Goal: Information Seeking & Learning: Learn about a topic

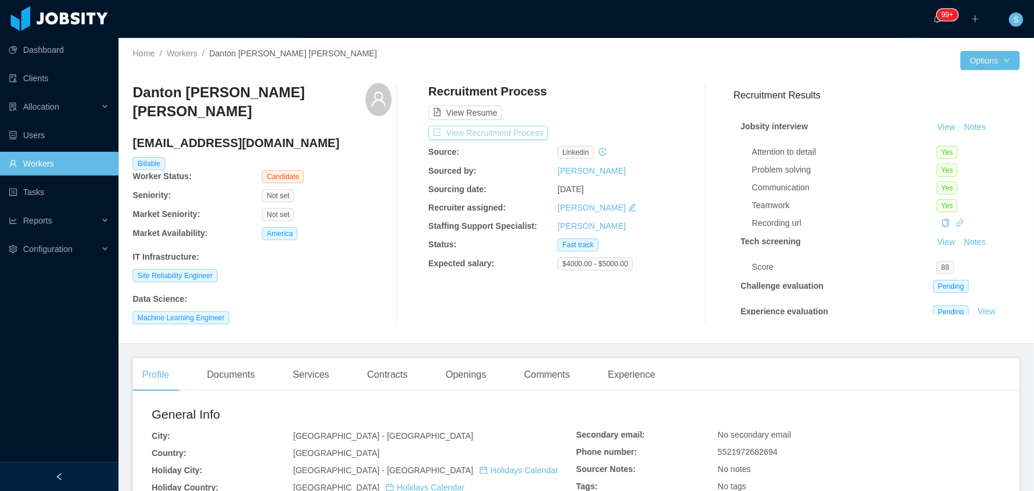
click at [494, 134] on button "View Recruitment Process" at bounding box center [489, 133] width 120 height 14
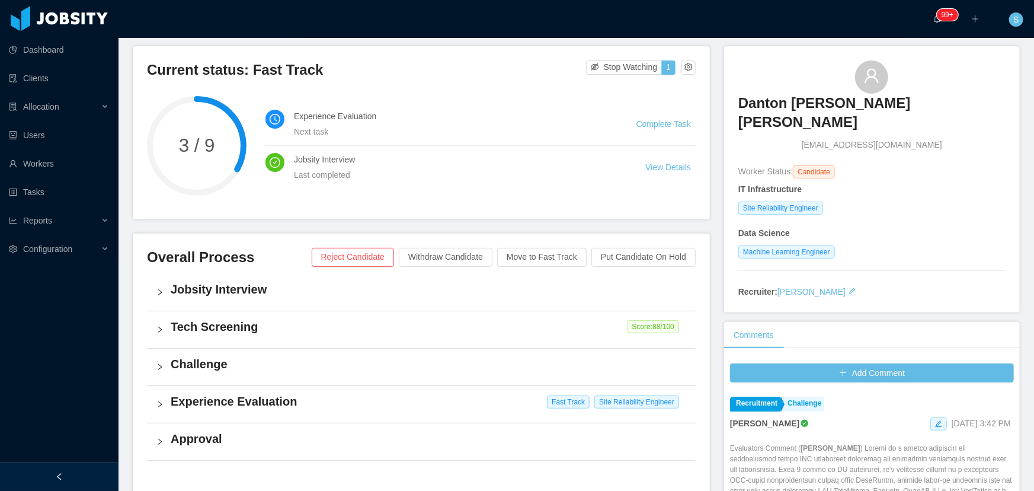
scroll to position [53, 0]
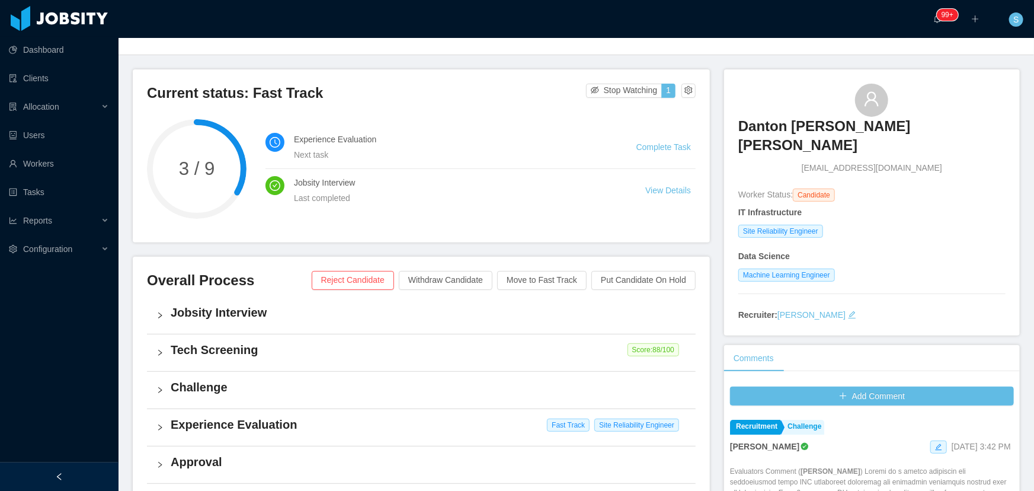
click at [230, 327] on div "Jobsity Interview" at bounding box center [421, 315] width 549 height 37
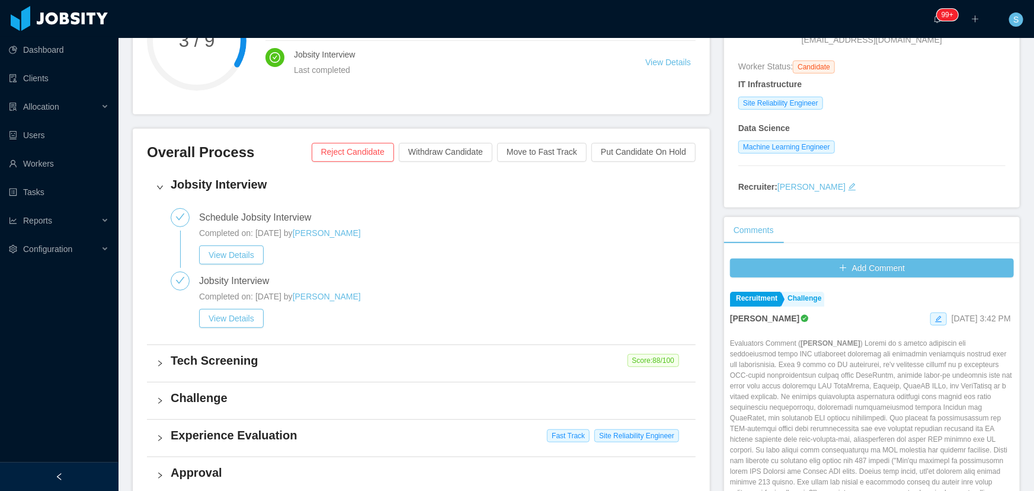
scroll to position [215, 0]
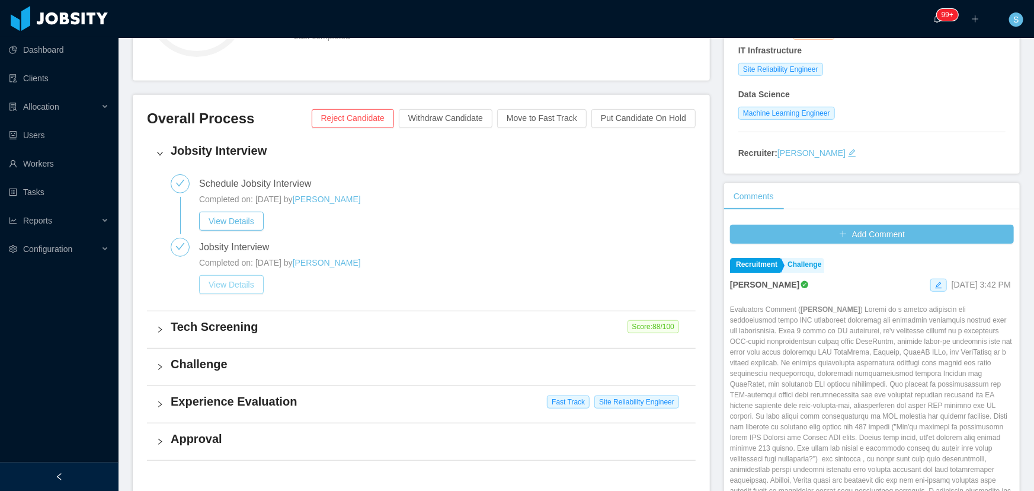
click at [248, 288] on button "View Details" at bounding box center [231, 284] width 65 height 19
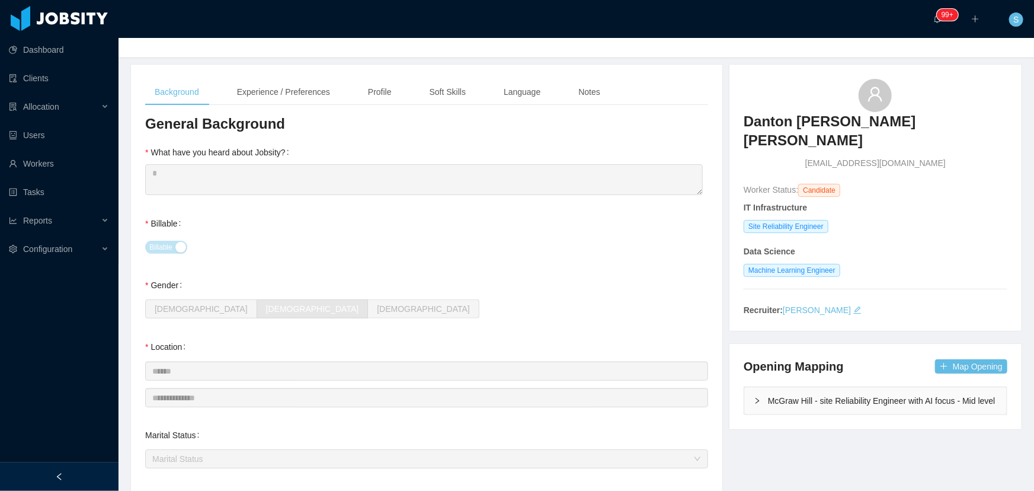
scroll to position [53, 0]
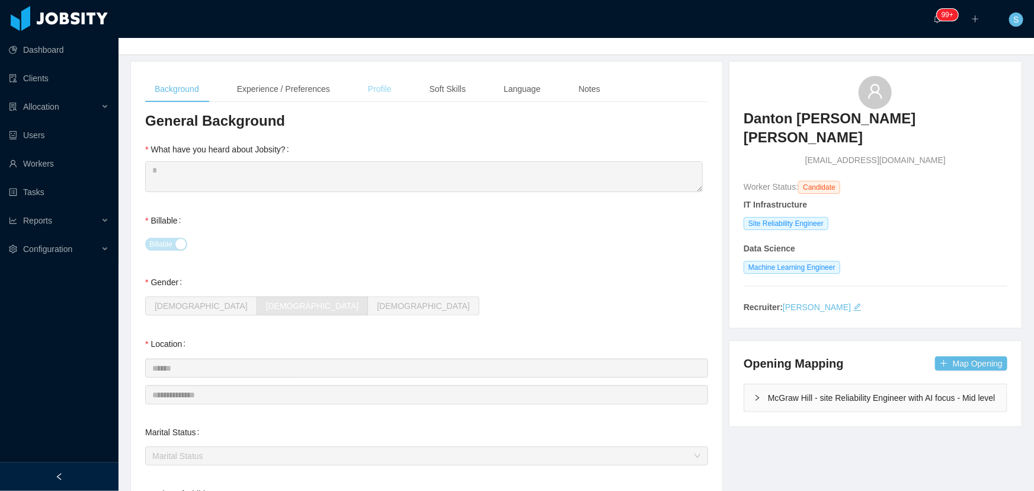
click at [393, 92] on div "Profile" at bounding box center [380, 89] width 43 height 27
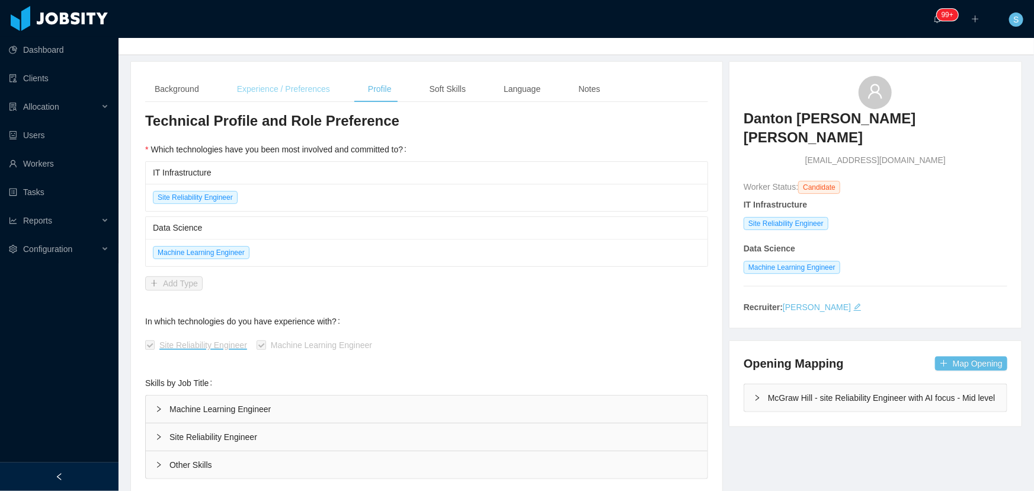
click at [311, 89] on div "Experience / Preferences" at bounding box center [284, 89] width 112 height 27
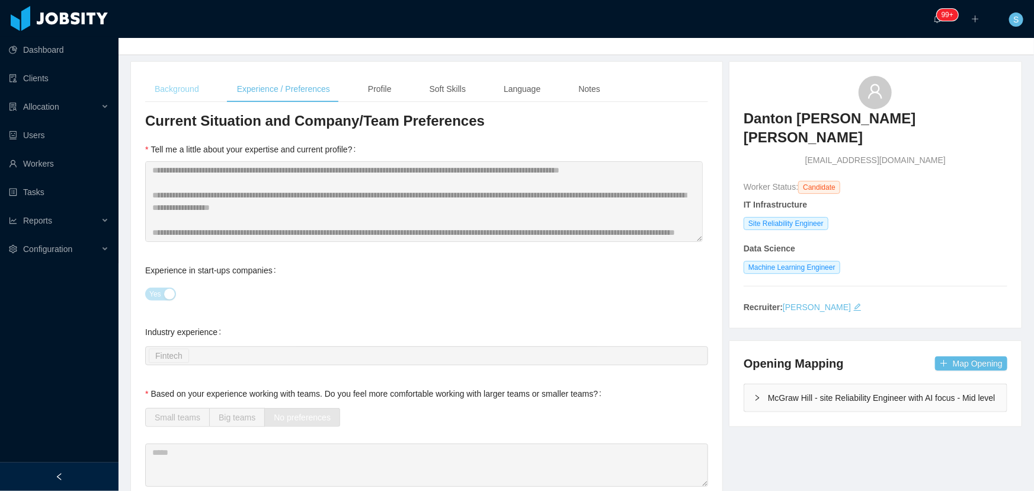
click at [191, 90] on div "Background" at bounding box center [176, 89] width 63 height 27
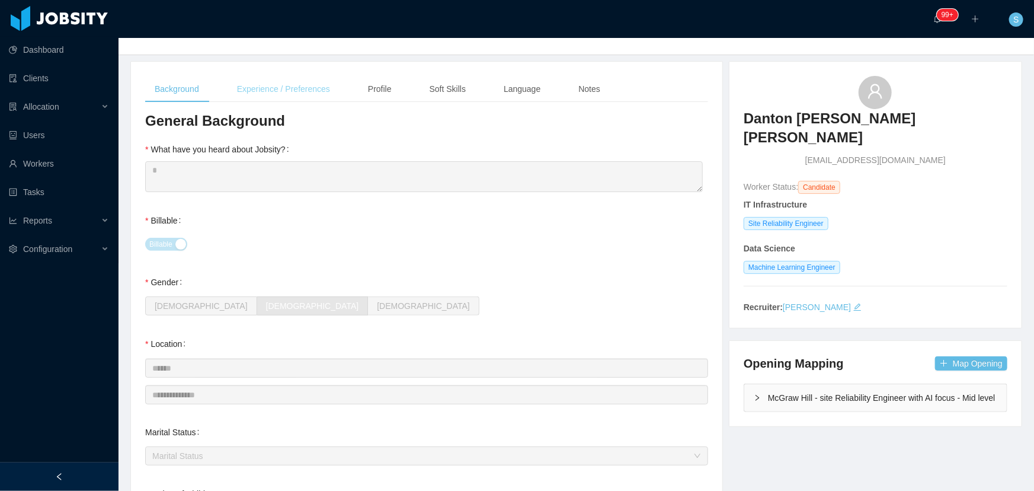
click at [284, 98] on div "Experience / Preferences" at bounding box center [284, 89] width 112 height 27
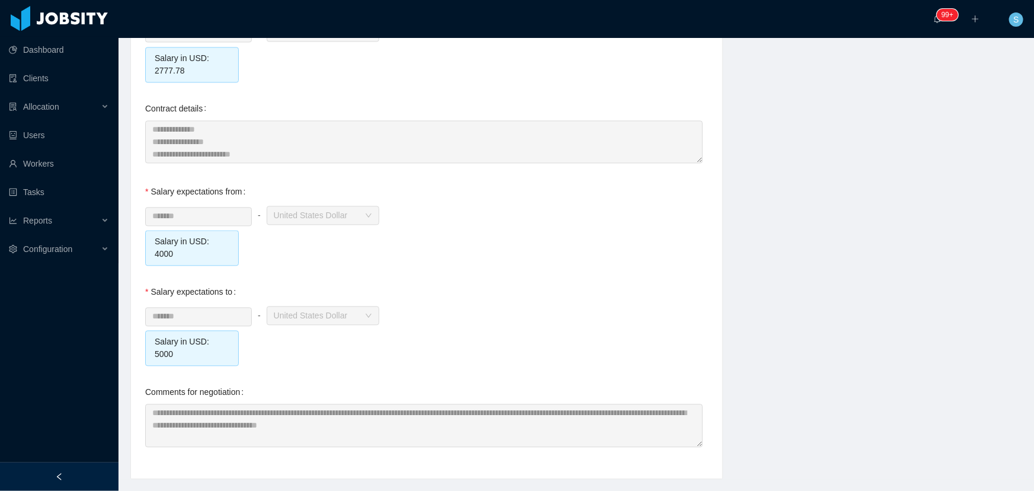
scroll to position [1237, 0]
